Goal: Task Accomplishment & Management: Use online tool/utility

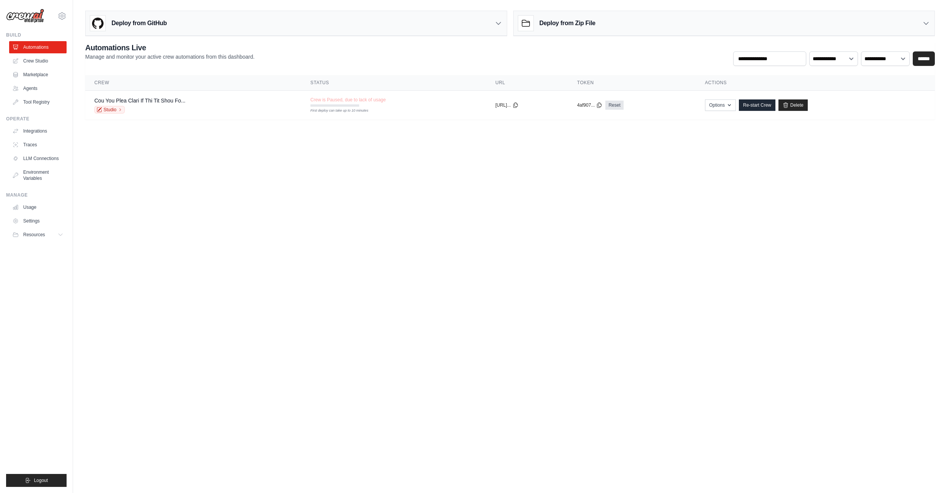
click at [29, 14] on img at bounding box center [25, 16] width 38 height 14
click at [48, 73] on link "Marketplace" at bounding box center [38, 75] width 57 height 12
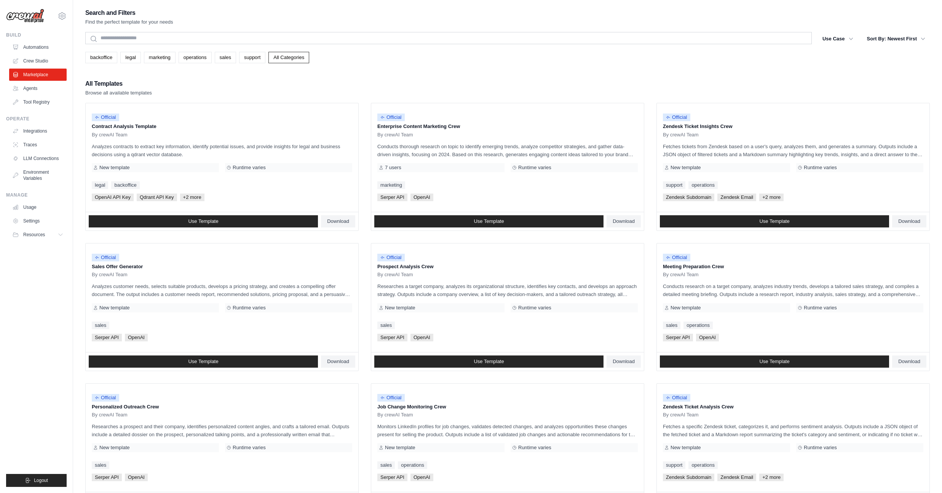
scroll to position [1, 0]
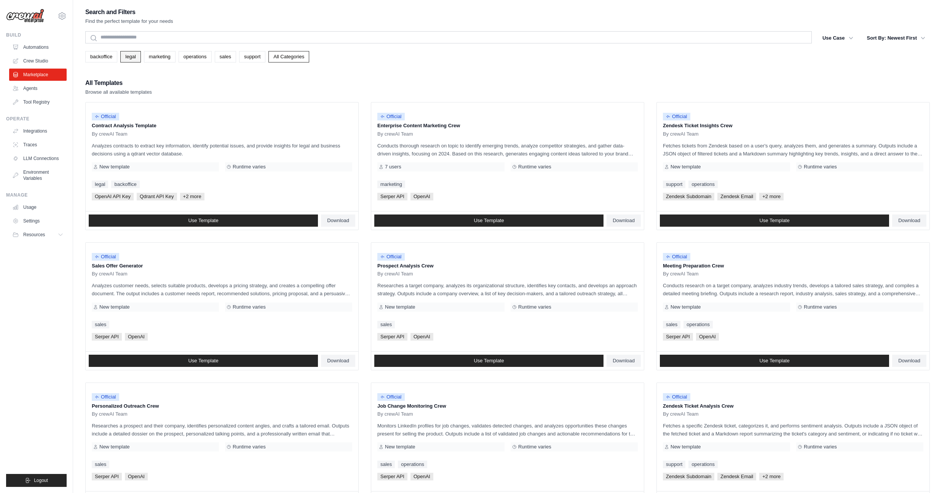
click at [131, 55] on link "legal" at bounding box center [130, 56] width 20 height 11
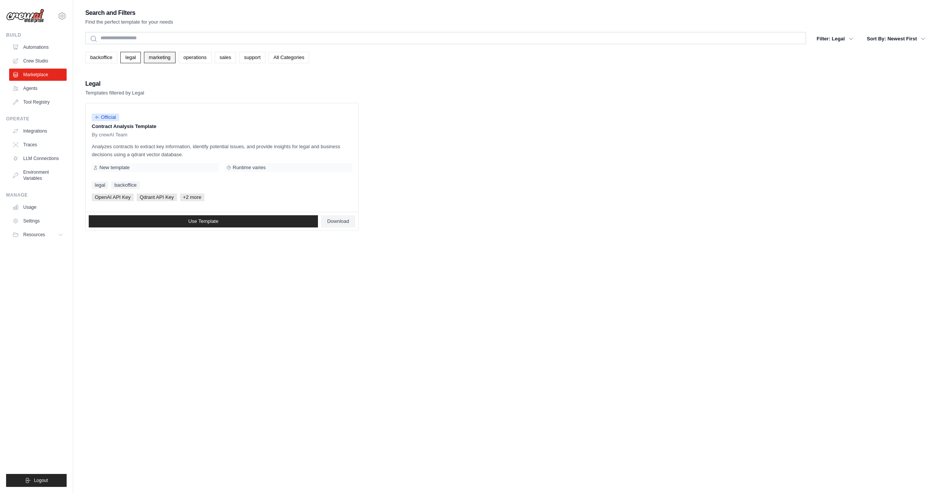
click at [175, 61] on link "marketing" at bounding box center [160, 57] width 32 height 11
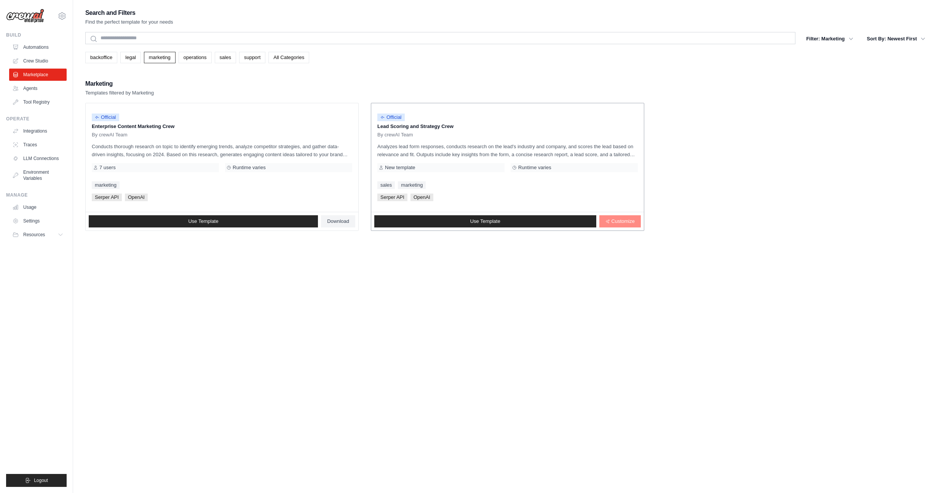
click at [620, 222] on span "Customize" at bounding box center [622, 221] width 23 height 6
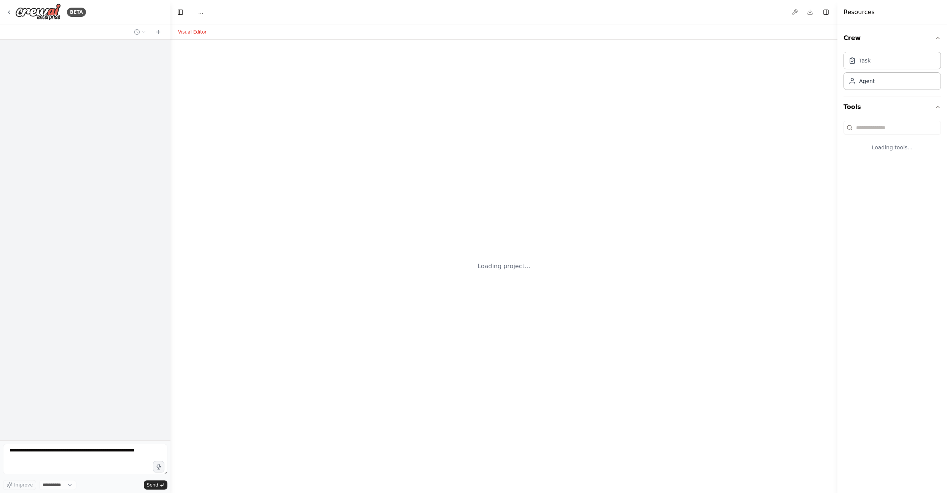
select select "****"
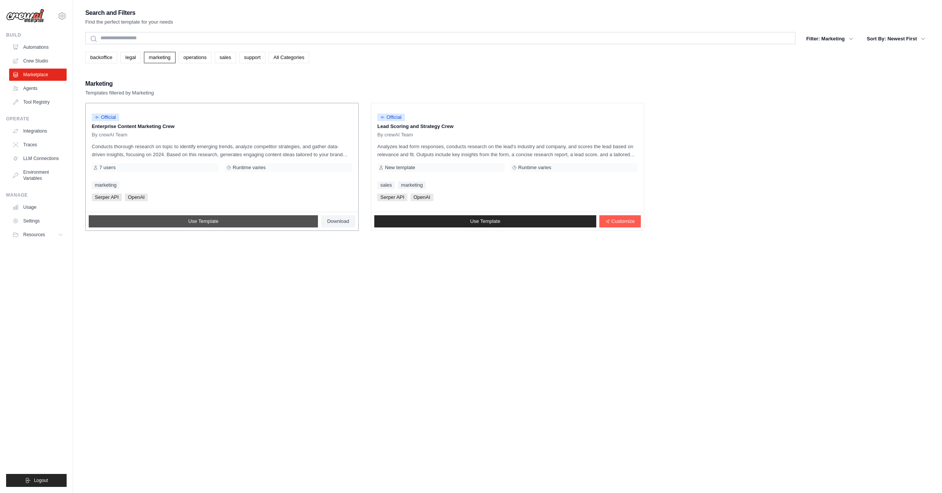
click at [193, 222] on span "Use Template" at bounding box center [203, 221] width 30 height 6
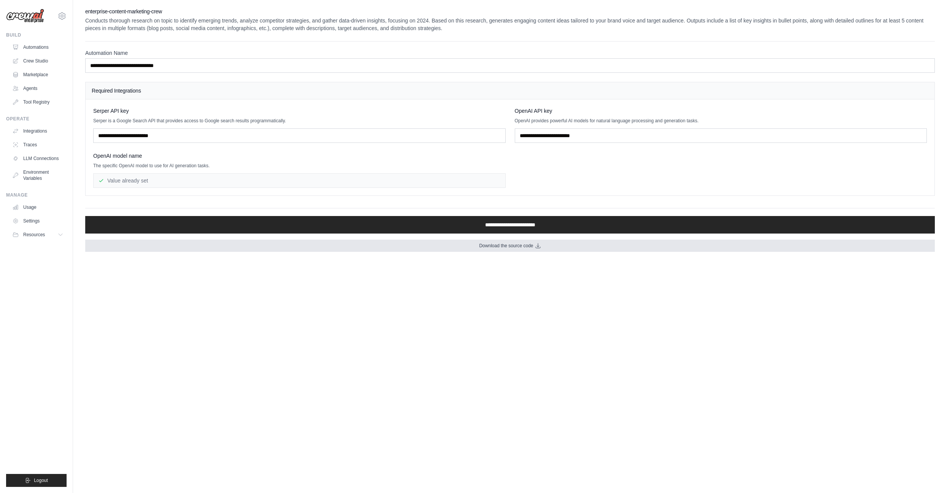
click at [529, 244] on span "Download the source code" at bounding box center [506, 245] width 54 height 6
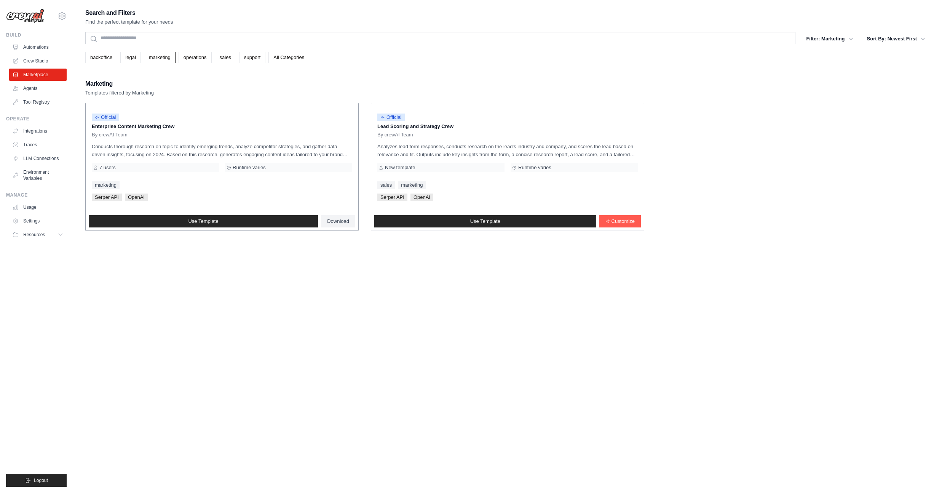
click at [144, 139] on div "Official Enterprise Content Marketing Crew By crewAI Team Conducts thorough res…" at bounding box center [222, 157] width 273 height 108
click at [245, 164] on div "Runtime varies" at bounding box center [288, 167] width 127 height 9
click at [504, 222] on link "Use Template" at bounding box center [485, 221] width 222 height 12
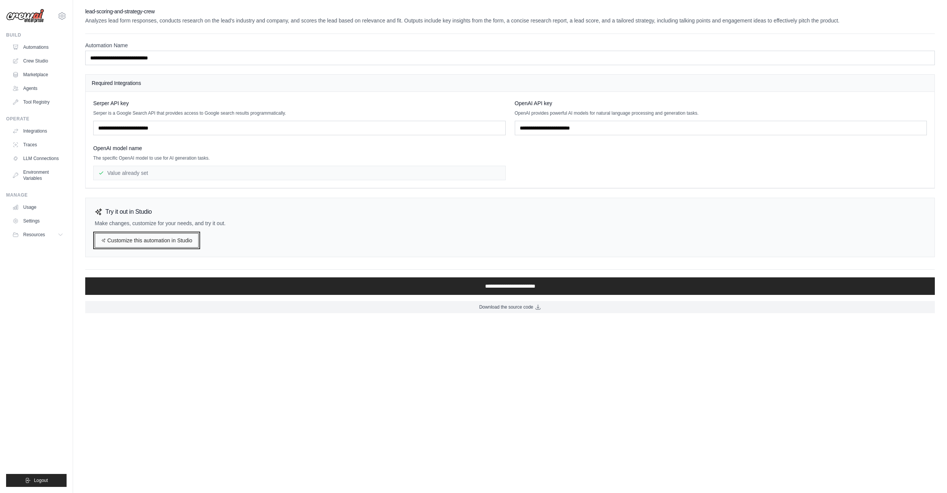
click at [161, 241] on link "Customize this automation in Studio" at bounding box center [147, 240] width 104 height 14
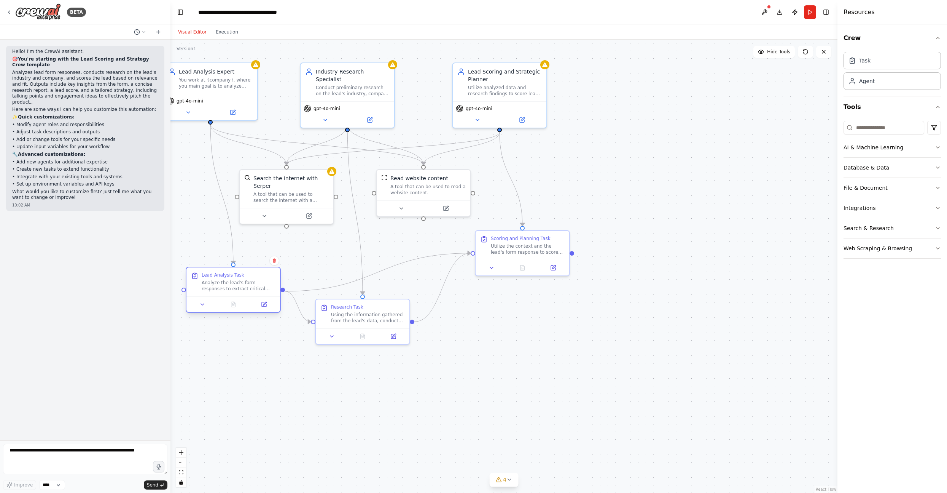
drag, startPoint x: 223, startPoint y: 262, endPoint x: 238, endPoint y: 271, distance: 16.4
click at [237, 275] on div "Lead Analysis Task" at bounding box center [223, 275] width 43 height 6
drag, startPoint x: 273, startPoint y: 182, endPoint x: 303, endPoint y: 202, distance: 35.4
click at [303, 202] on div "Search the internet with Serper" at bounding box center [313, 195] width 75 height 15
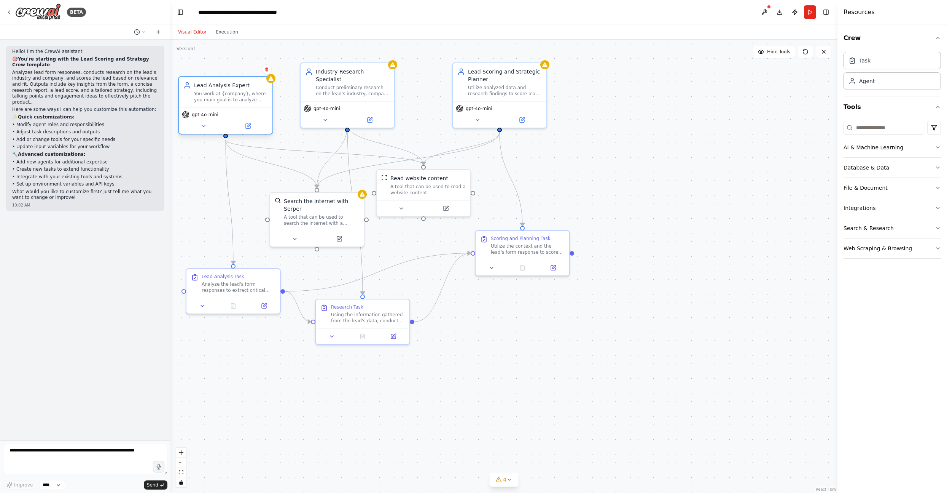
drag, startPoint x: 216, startPoint y: 90, endPoint x: 239, endPoint y: 108, distance: 29.3
click at [239, 108] on div "Lead Analysis Expert You work at {company}, where you main goal is to analyze l…" at bounding box center [225, 105] width 95 height 58
drag, startPoint x: 348, startPoint y: 84, endPoint x: 370, endPoint y: 88, distance: 22.8
click at [370, 91] on div "Conduct preliminary research on the lead's industry, company size, and AI use c…" at bounding box center [376, 97] width 74 height 12
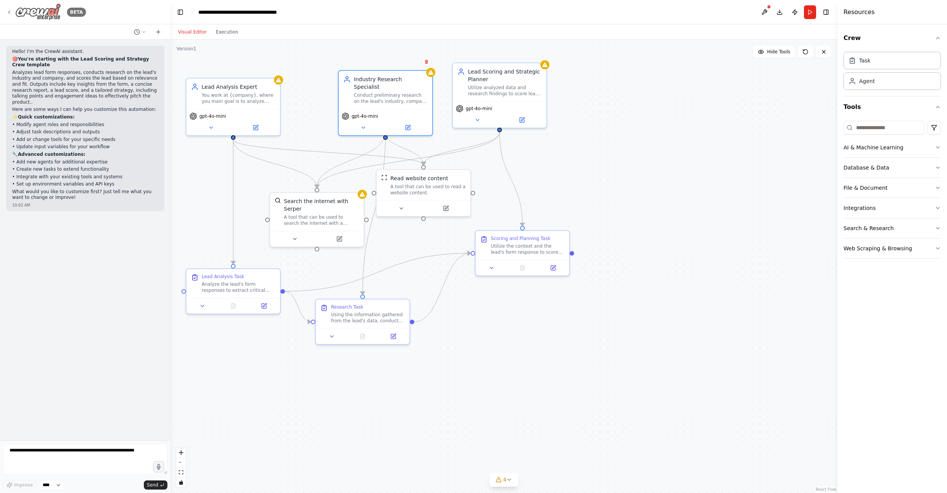
click at [52, 13] on img at bounding box center [38, 11] width 46 height 17
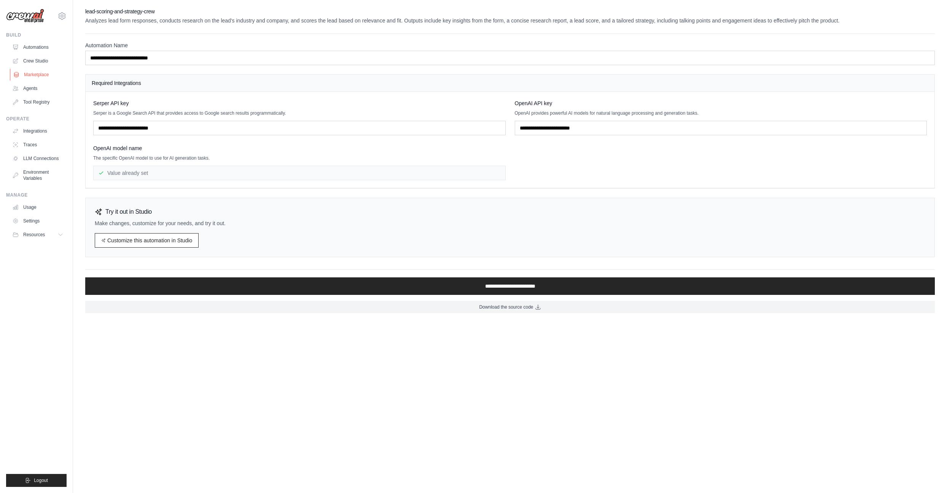
click at [39, 73] on link "Marketplace" at bounding box center [38, 75] width 57 height 12
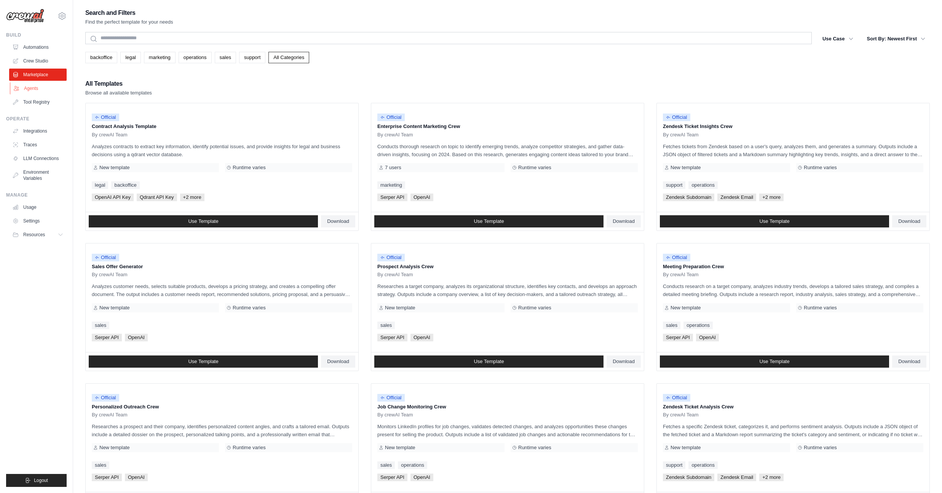
click at [36, 84] on link "Agents" at bounding box center [38, 88] width 57 height 12
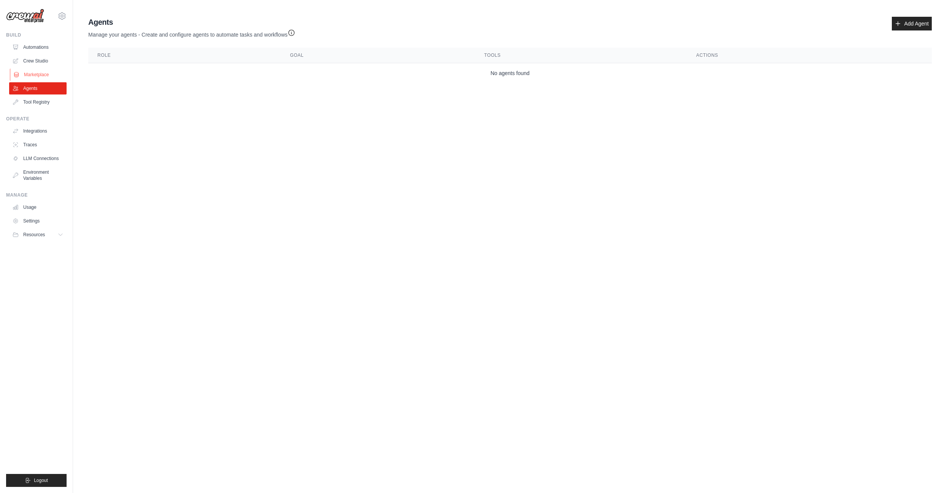
click at [39, 76] on link "Marketplace" at bounding box center [38, 75] width 57 height 12
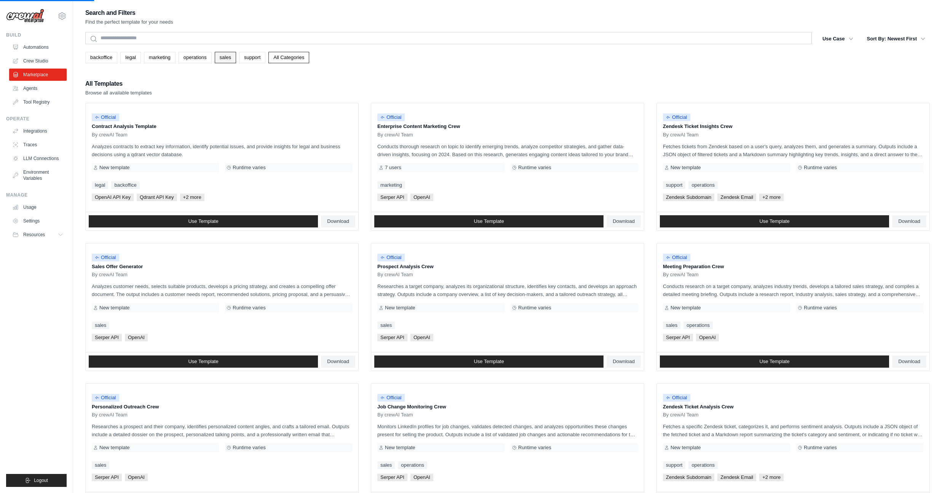
click at [236, 57] on link "sales" at bounding box center [225, 57] width 21 height 11
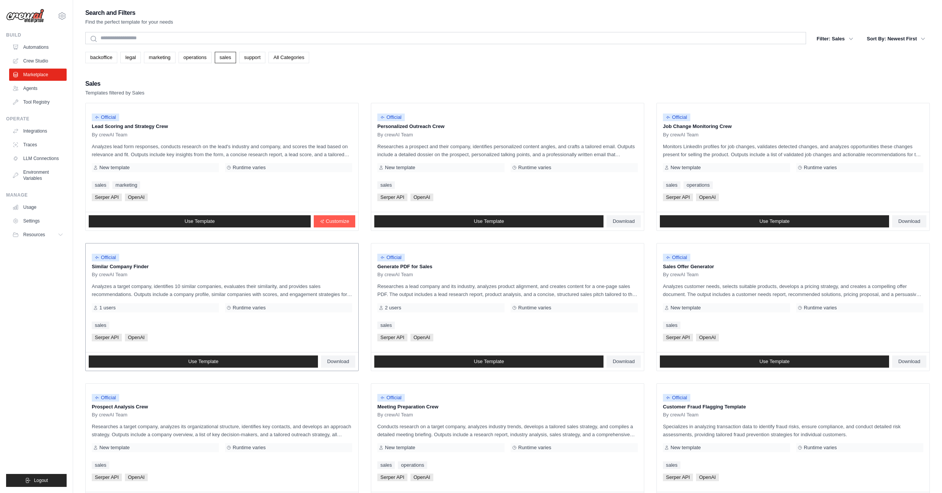
click at [278, 352] on div "Use Template Download" at bounding box center [222, 361] width 273 height 18
drag, startPoint x: 94, startPoint y: 126, endPoint x: 184, endPoint y: 127, distance: 89.8
click at [173, 129] on p "Lead Scoring and Strategy Crew" at bounding box center [222, 127] width 260 height 8
click at [163, 55] on link "marketing" at bounding box center [160, 57] width 32 height 11
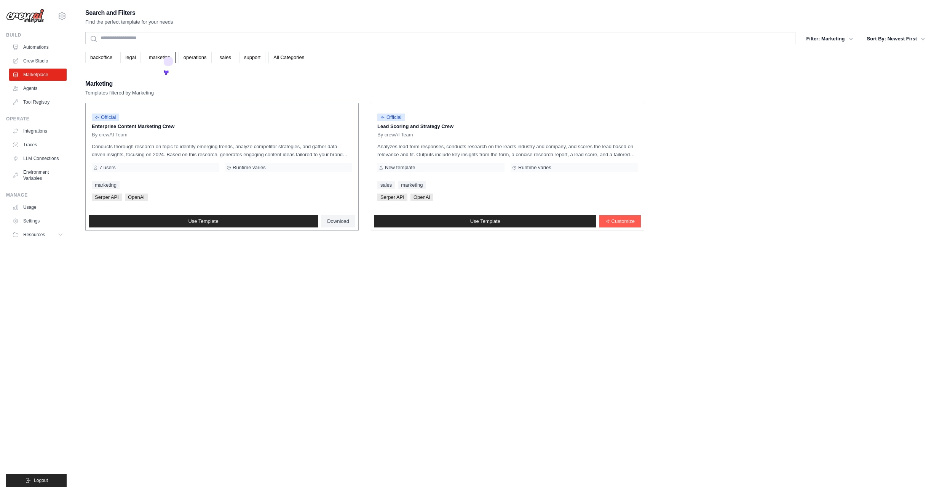
drag, startPoint x: 134, startPoint y: 126, endPoint x: 183, endPoint y: 127, distance: 49.5
click at [183, 127] on p "Enterprise Content Marketing Crew" at bounding box center [222, 127] width 260 height 8
drag, startPoint x: 380, startPoint y: 126, endPoint x: 465, endPoint y: 122, distance: 84.6
click at [431, 124] on p "Lead Scoring and Strategy Crew" at bounding box center [507, 127] width 260 height 8
click at [611, 222] on span "Customize" at bounding box center [622, 221] width 23 height 6
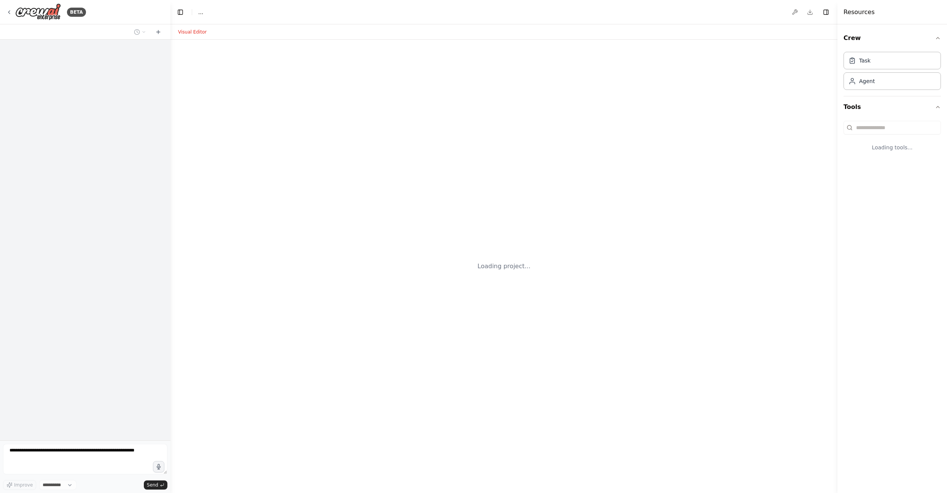
select select "****"
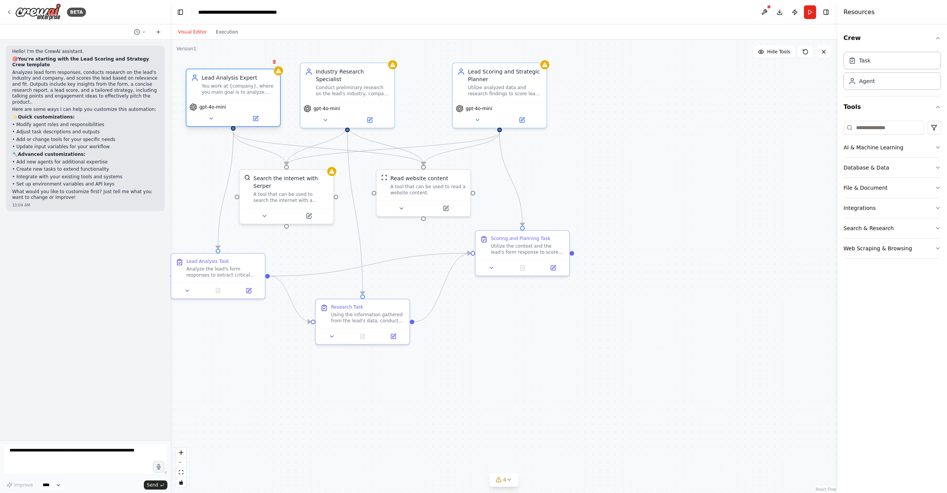
drag, startPoint x: 253, startPoint y: 86, endPoint x: 223, endPoint y: 86, distance: 29.3
click at [228, 88] on div "You work at {company}, where you main goal is to analyze leads form responses t…" at bounding box center [239, 89] width 74 height 12
drag, startPoint x: 327, startPoint y: 76, endPoint x: 348, endPoint y: 82, distance: 21.1
click at [348, 82] on div "Industry Research Specialist Conduct preliminary research on the lead's industr…" at bounding box center [376, 88] width 74 height 29
drag, startPoint x: 497, startPoint y: 78, endPoint x: 534, endPoint y: 86, distance: 37.5
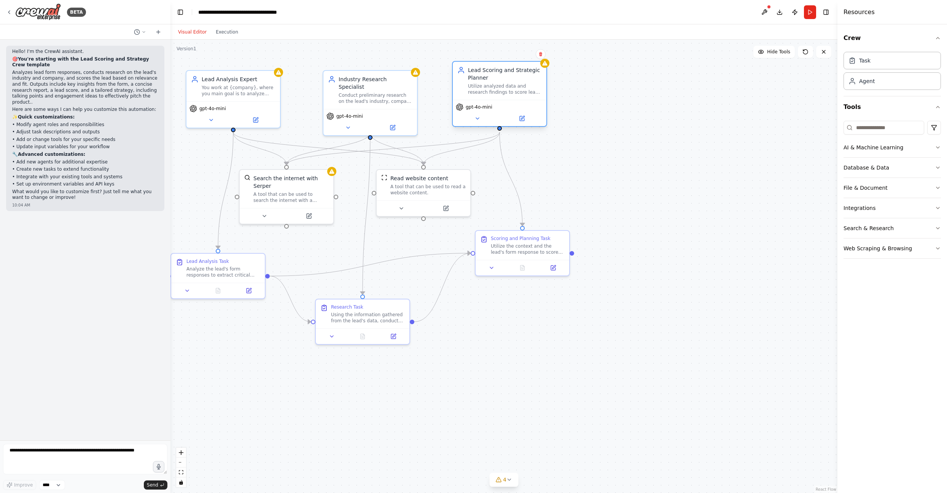
click at [534, 81] on div "Lead Scoring and Strategic Planner" at bounding box center [505, 73] width 74 height 15
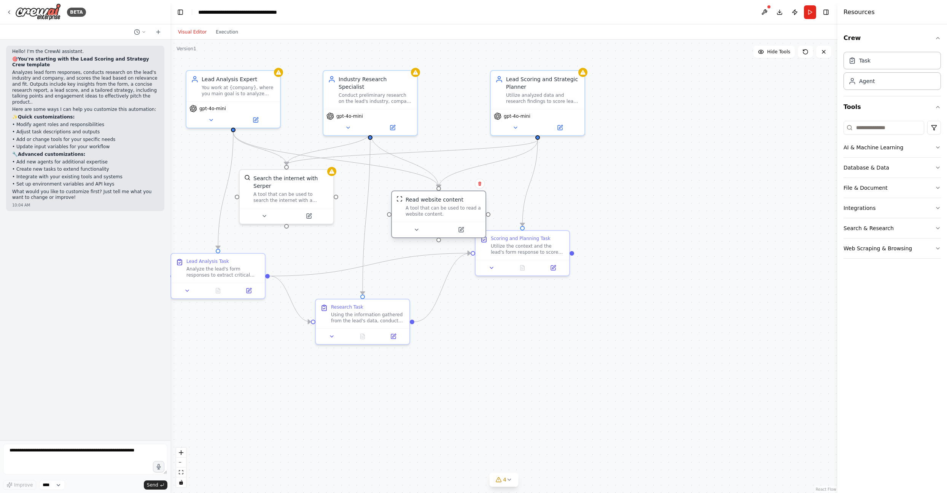
drag, startPoint x: 456, startPoint y: 191, endPoint x: 474, endPoint y: 206, distance: 23.2
click at [474, 206] on div "A tool that can be used to read a website content." at bounding box center [443, 211] width 75 height 12
drag, startPoint x: 277, startPoint y: 189, endPoint x: 303, endPoint y: 211, distance: 34.0
click at [302, 212] on div "Search the internet with Serper A tool that can be used to search the internet …" at bounding box center [313, 210] width 75 height 29
drag, startPoint x: 584, startPoint y: 279, endPoint x: 626, endPoint y: 288, distance: 43.6
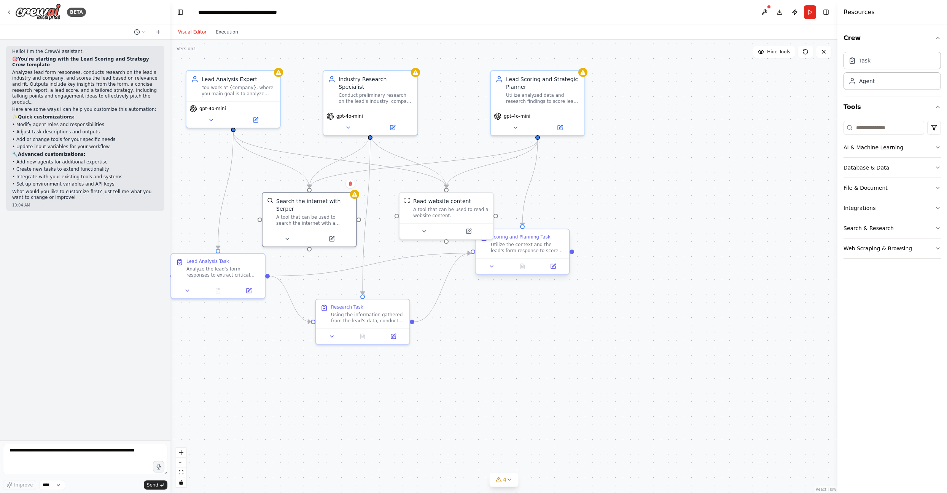
click at [565, 254] on div "Utilize the context and the lead's form response to score the lead. Consider fa…" at bounding box center [528, 247] width 74 height 12
drag, startPoint x: 355, startPoint y: 318, endPoint x: 396, endPoint y: 365, distance: 62.8
click at [396, 322] on div "Using the information gathered from the lead's data, conduct preliminary resear…" at bounding box center [368, 316] width 74 height 12
drag, startPoint x: 217, startPoint y: 267, endPoint x: 239, endPoint y: 316, distance: 54.0
click at [239, 276] on div "Analyze the lead's form responses to extract critical information that might be…" at bounding box center [224, 270] width 74 height 12
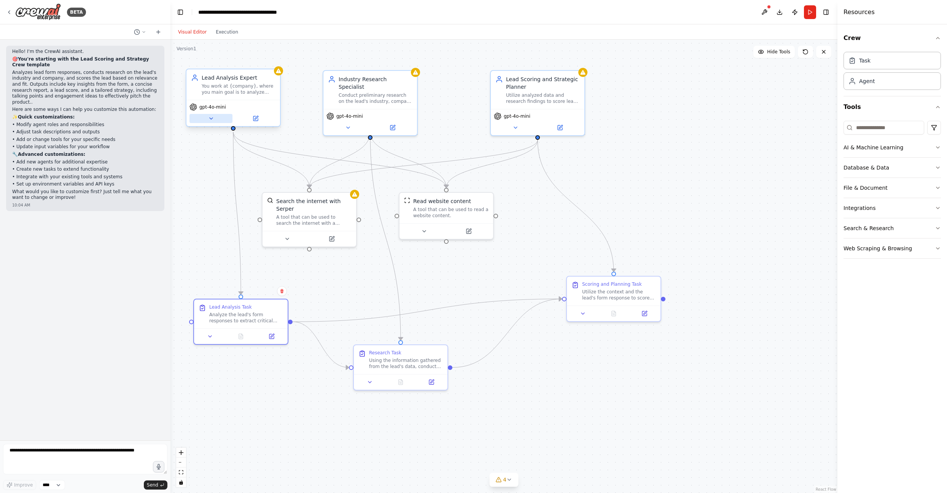
click at [211, 122] on button at bounding box center [211, 118] width 43 height 9
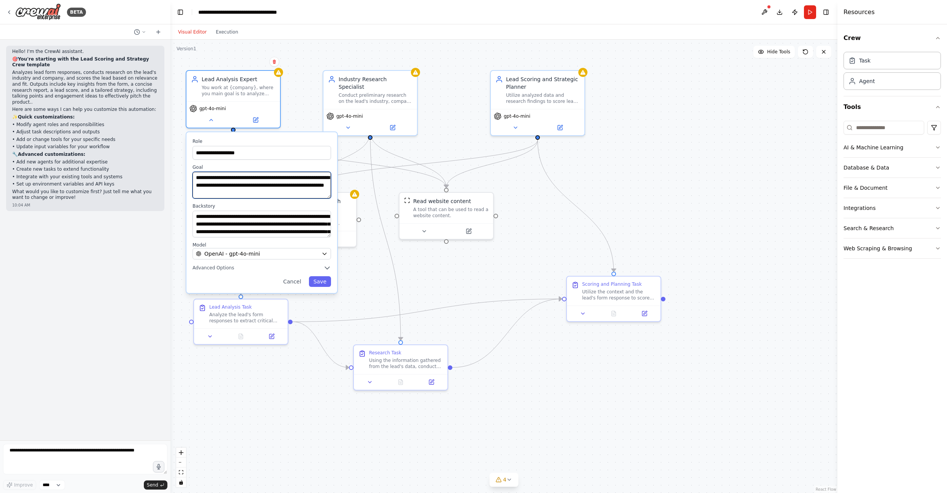
click at [242, 201] on div "**********" at bounding box center [262, 212] width 151 height 161
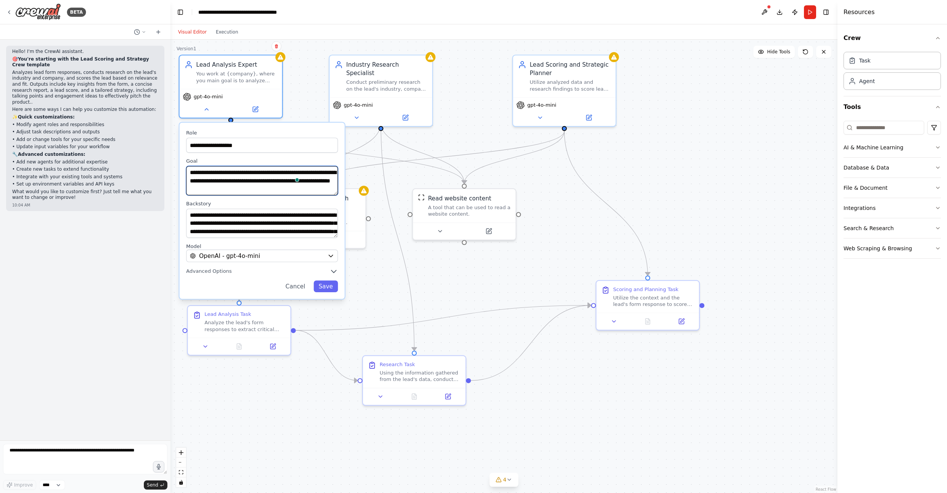
click at [217, 175] on textarea "**********" at bounding box center [262, 180] width 152 height 29
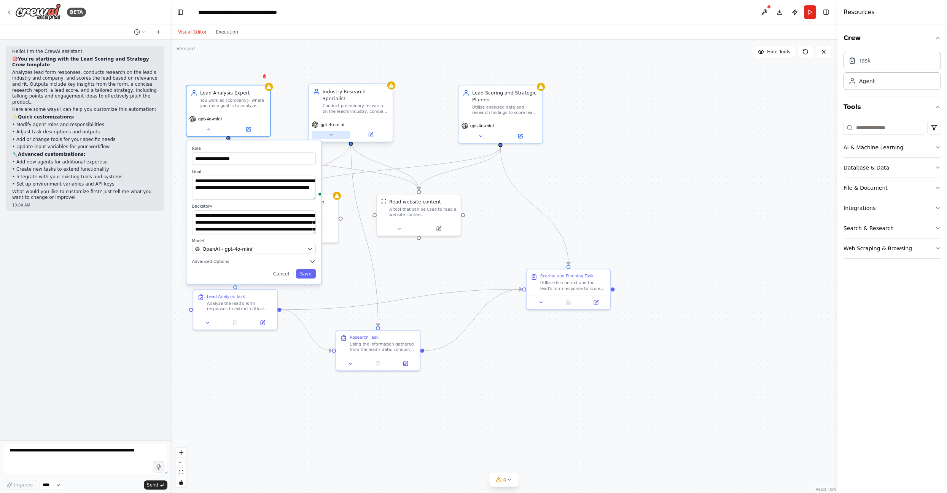
click at [335, 131] on button at bounding box center [331, 135] width 38 height 8
click at [336, 131] on button at bounding box center [331, 135] width 38 height 8
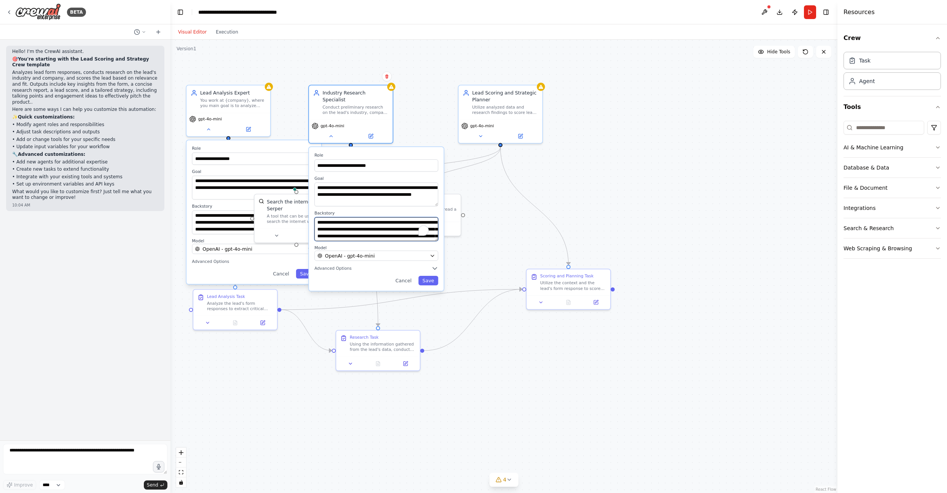
drag, startPoint x: 351, startPoint y: 227, endPoint x: 373, endPoint y: 232, distance: 23.0
click at [368, 232] on textarea "**********" at bounding box center [376, 229] width 124 height 24
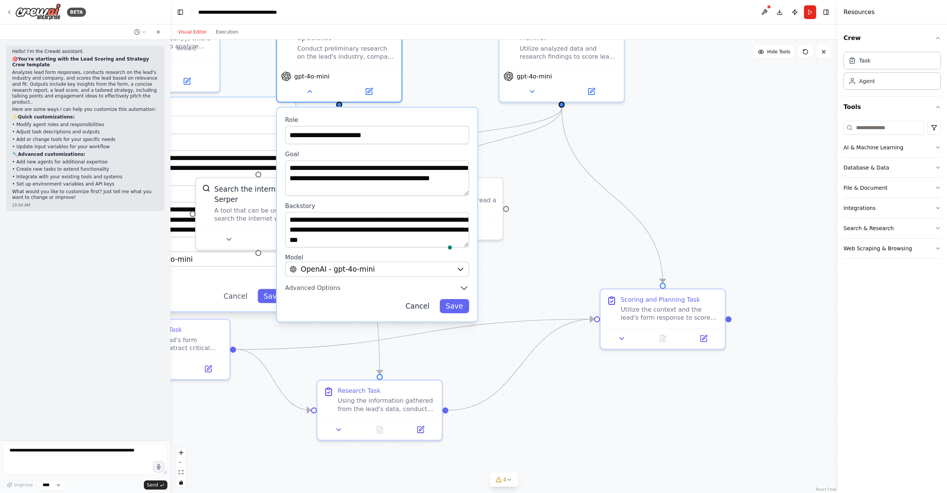
click at [415, 299] on button "Cancel" at bounding box center [418, 306] width 36 height 14
click at [421, 299] on button "Cancel" at bounding box center [418, 306] width 36 height 14
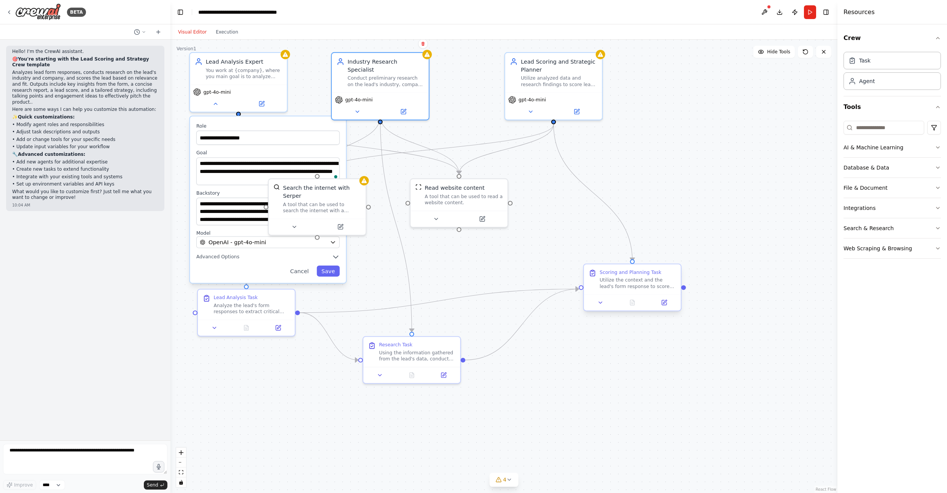
click at [619, 282] on div "Utilize the context and the lead's form response to score the lead. Consider fa…" at bounding box center [638, 283] width 77 height 13
click at [601, 303] on icon at bounding box center [601, 302] width 6 height 6
